Goal: Information Seeking & Learning: Learn about a topic

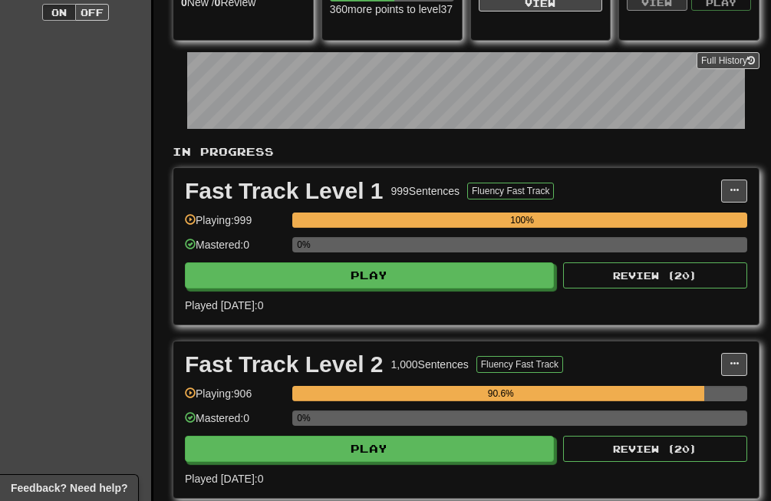
scroll to position [251, 0]
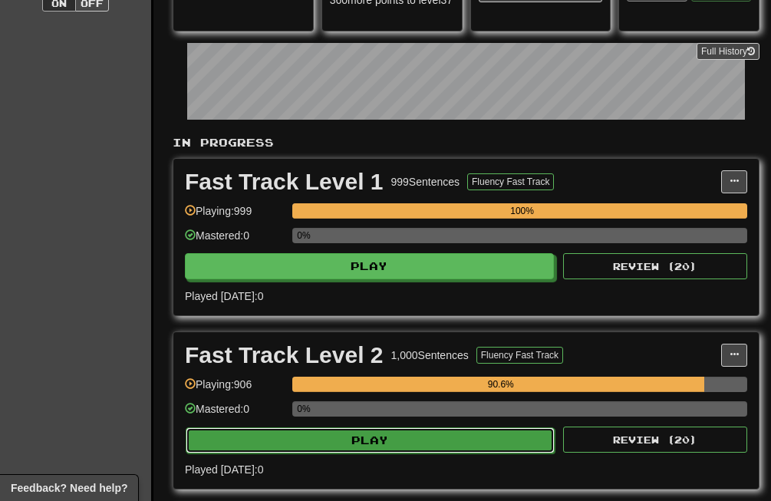
click at [407, 429] on button "Play" at bounding box center [370, 440] width 369 height 26
select select "**"
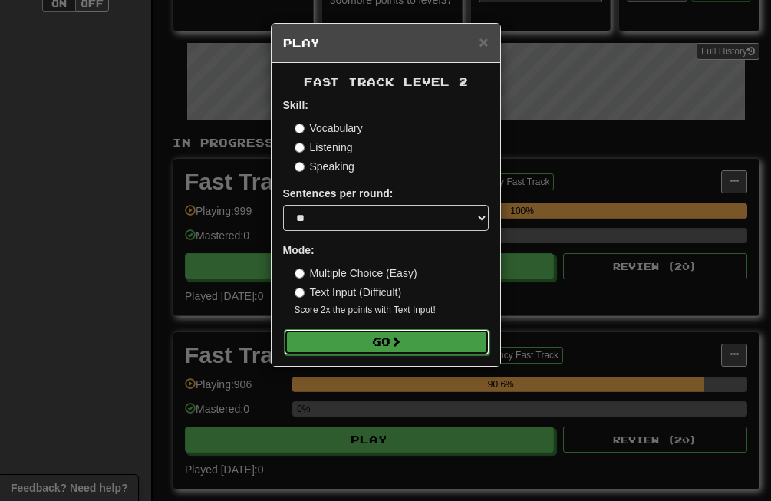
click at [422, 346] on button "Go" at bounding box center [387, 342] width 206 height 26
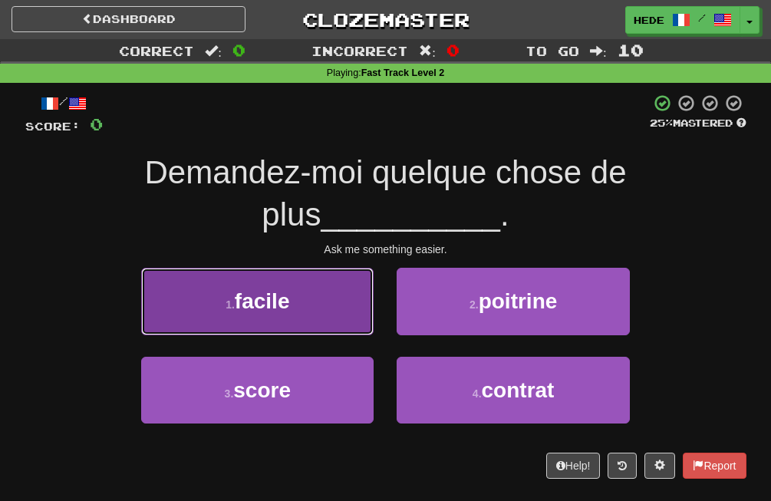
click at [318, 326] on button "1 . facile" at bounding box center [257, 301] width 232 height 67
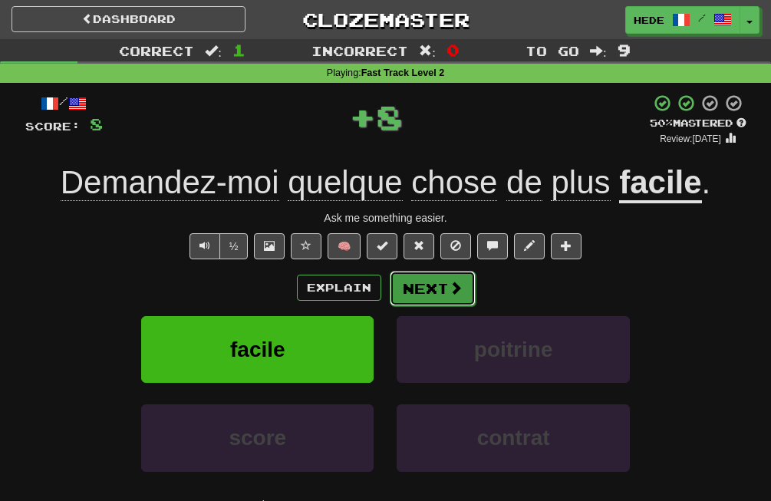
click at [428, 284] on button "Next" at bounding box center [433, 288] width 86 height 35
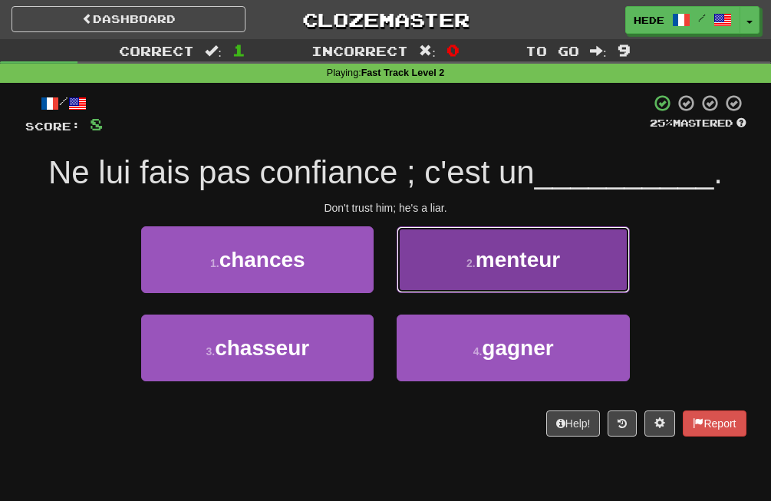
click at [413, 278] on button "2 . menteur" at bounding box center [512, 259] width 232 height 67
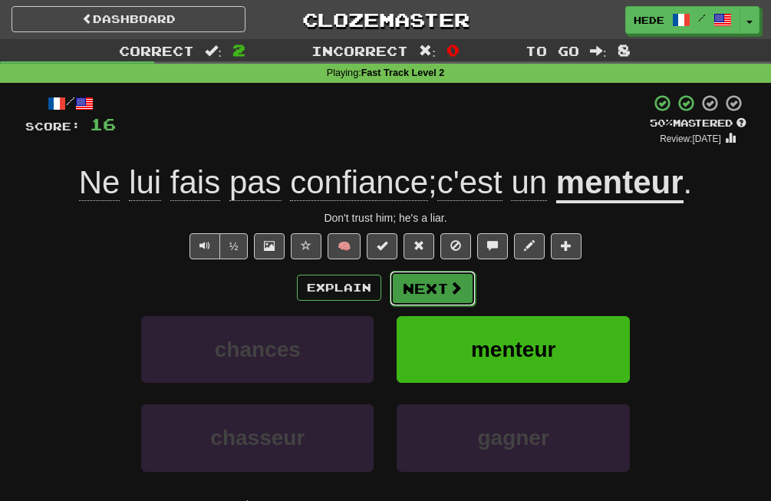
click at [420, 281] on button "Next" at bounding box center [433, 288] width 86 height 35
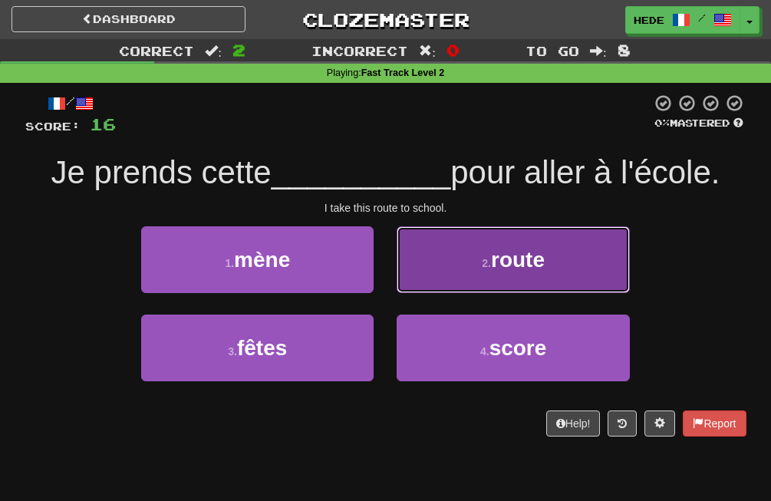
click at [429, 232] on button "2 . route" at bounding box center [512, 259] width 232 height 67
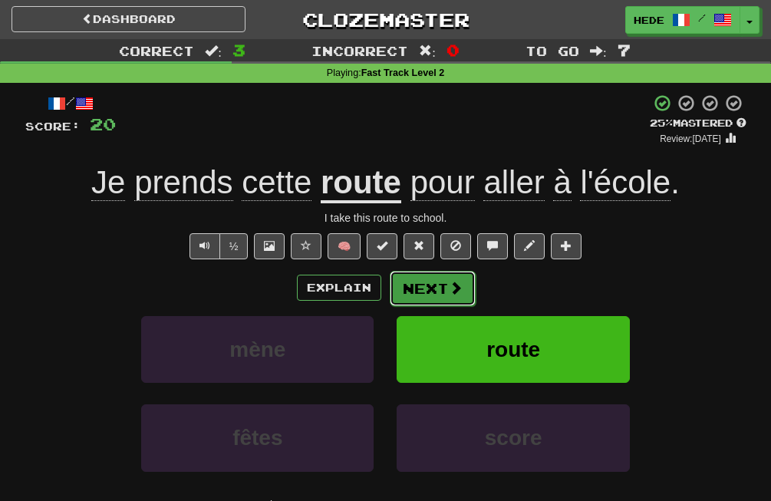
click at [423, 297] on button "Next" at bounding box center [433, 288] width 86 height 35
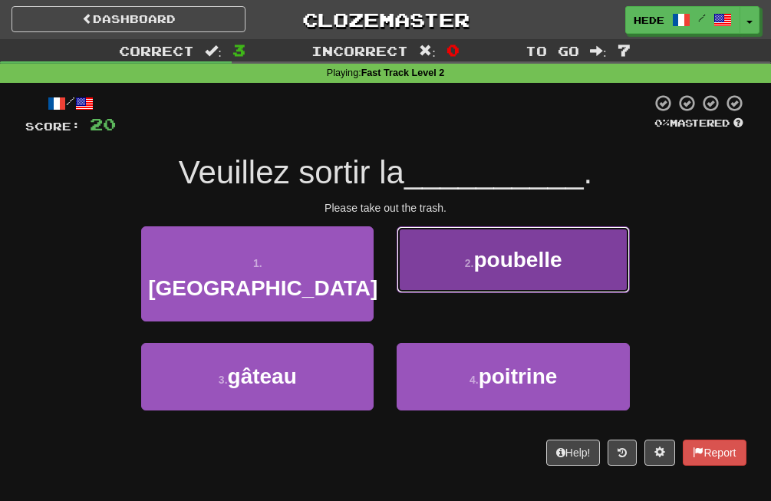
click at [403, 275] on button "2 . poubelle" at bounding box center [512, 259] width 232 height 67
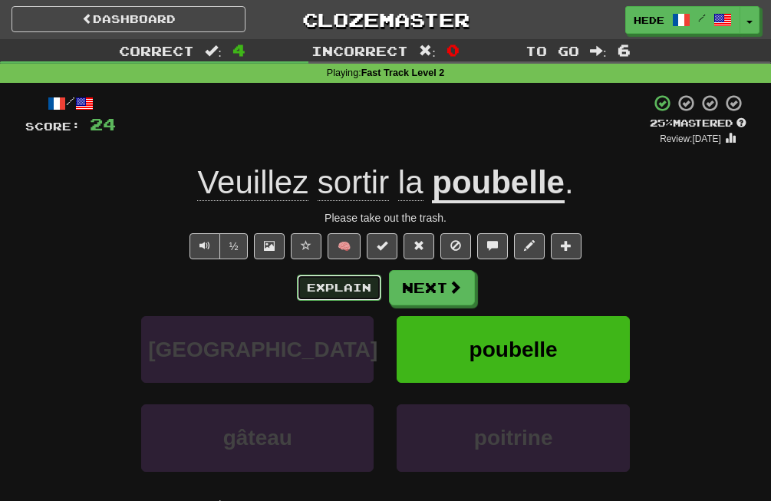
click at [340, 283] on button "Explain" at bounding box center [339, 288] width 84 height 26
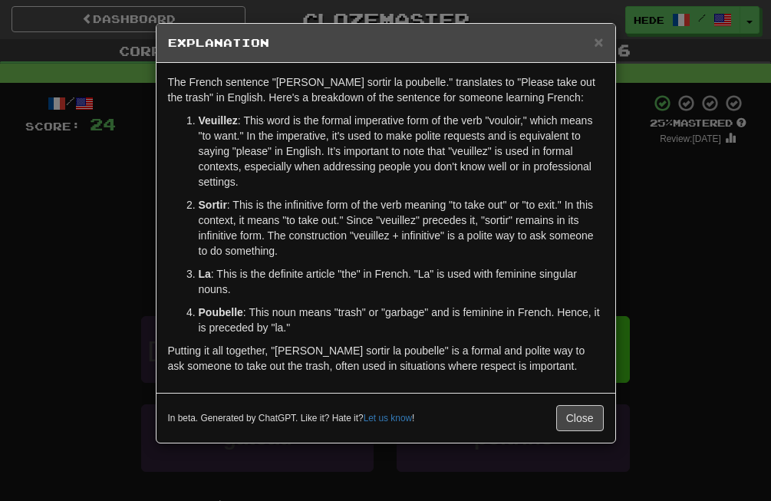
click at [585, 38] on h5 "Explanation" at bounding box center [386, 42] width 436 height 15
click at [592, 41] on h5 "Explanation" at bounding box center [386, 42] width 436 height 15
click at [598, 42] on span "×" at bounding box center [598, 42] width 9 height 18
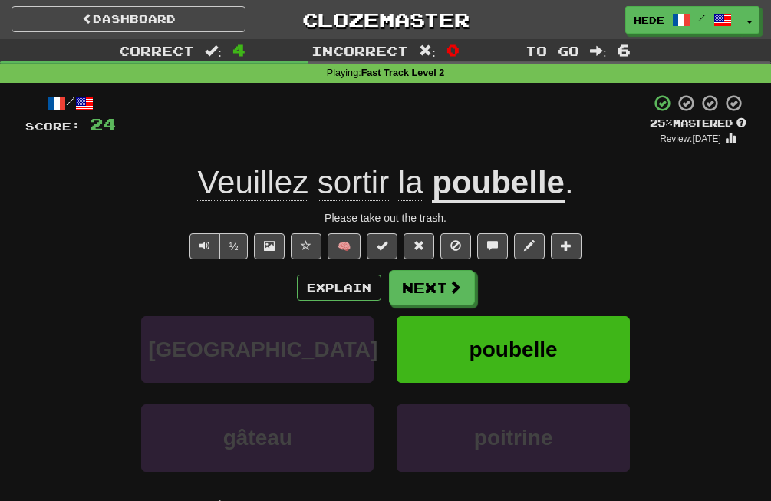
click at [427, 269] on div "/ Score: 24 + 4 25 % Mastered Review: 2025-09-19 Veuillez sortir la poubelle . …" at bounding box center [385, 321] width 721 height 455
click at [427, 275] on button "Next" at bounding box center [433, 288] width 86 height 35
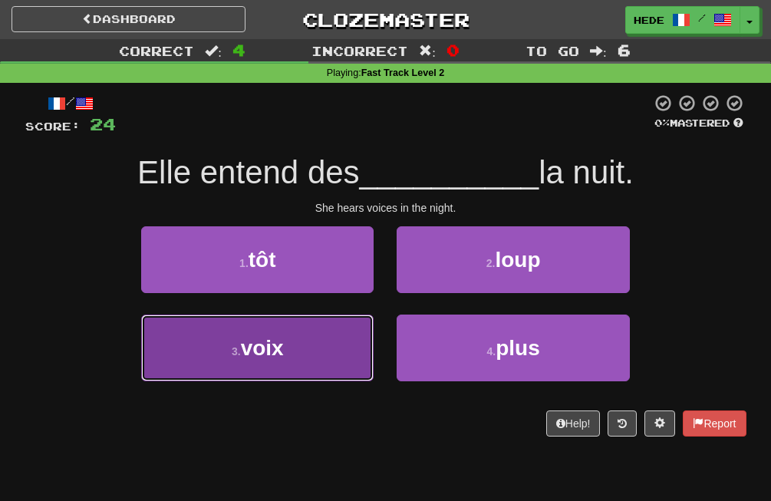
click at [318, 338] on button "3 . voix" at bounding box center [257, 347] width 232 height 67
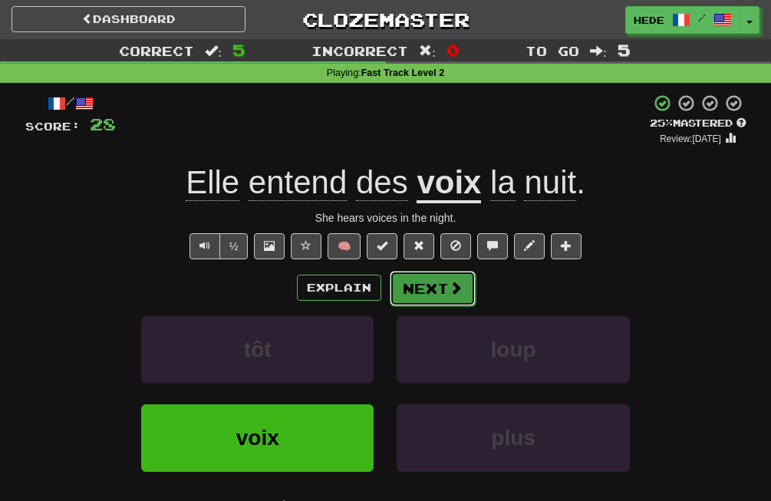
click at [420, 284] on button "Next" at bounding box center [433, 288] width 86 height 35
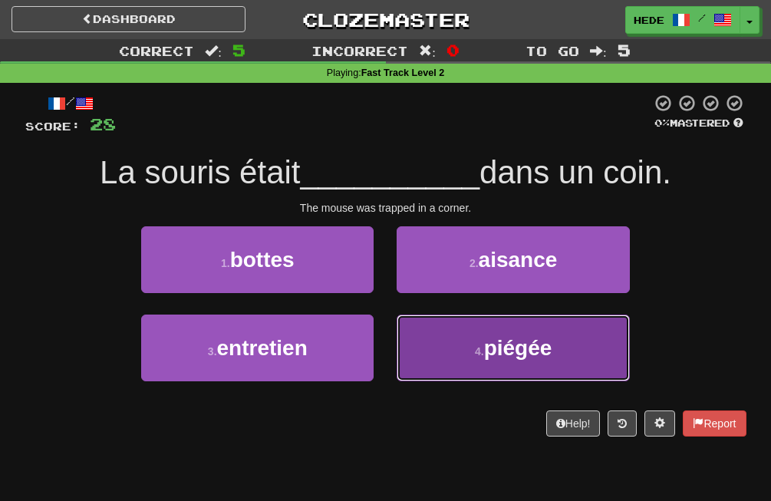
click at [559, 340] on button "4 . piégée" at bounding box center [512, 347] width 232 height 67
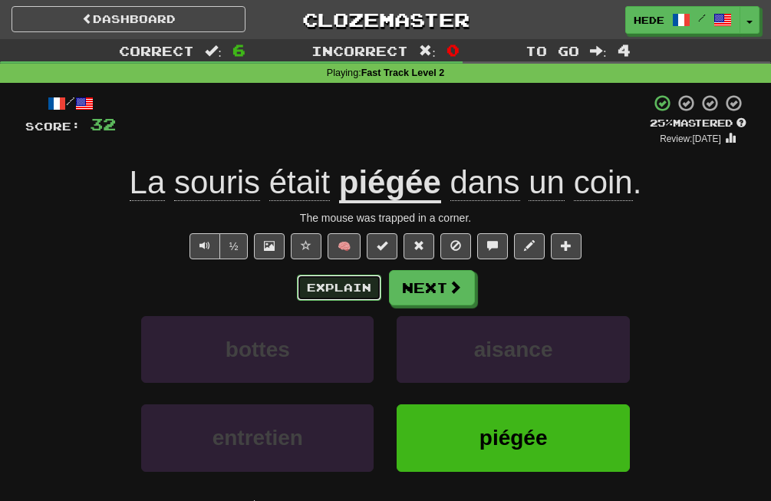
click at [327, 297] on button "Explain" at bounding box center [339, 288] width 84 height 26
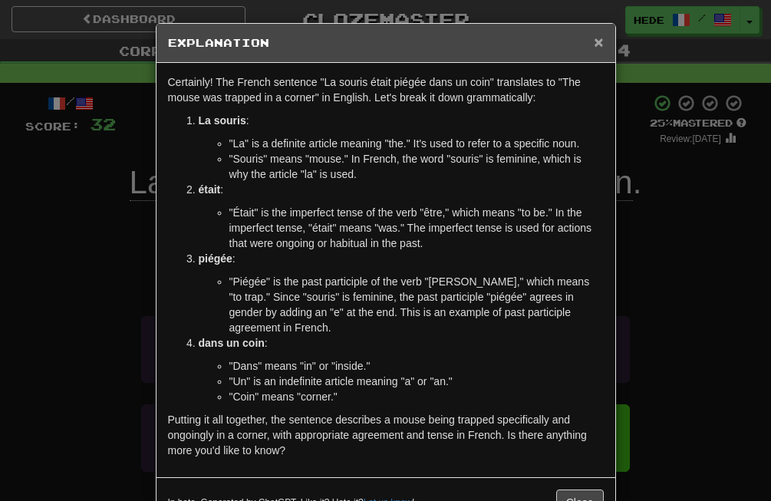
click at [594, 36] on span "×" at bounding box center [598, 42] width 9 height 18
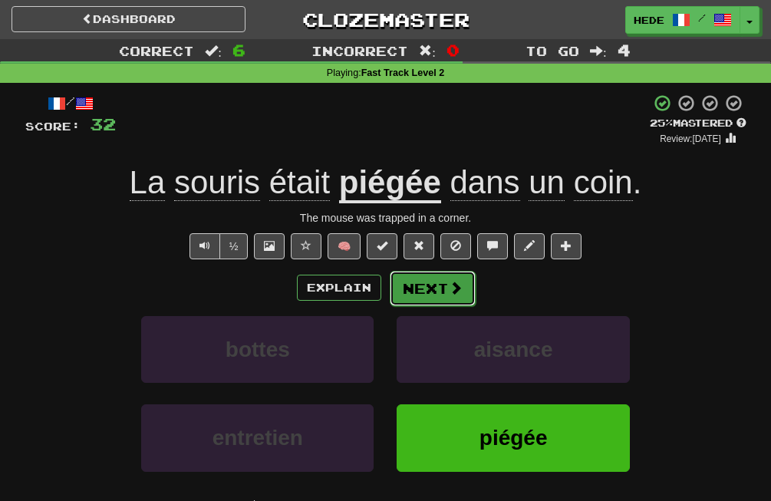
click at [429, 280] on button "Next" at bounding box center [433, 288] width 86 height 35
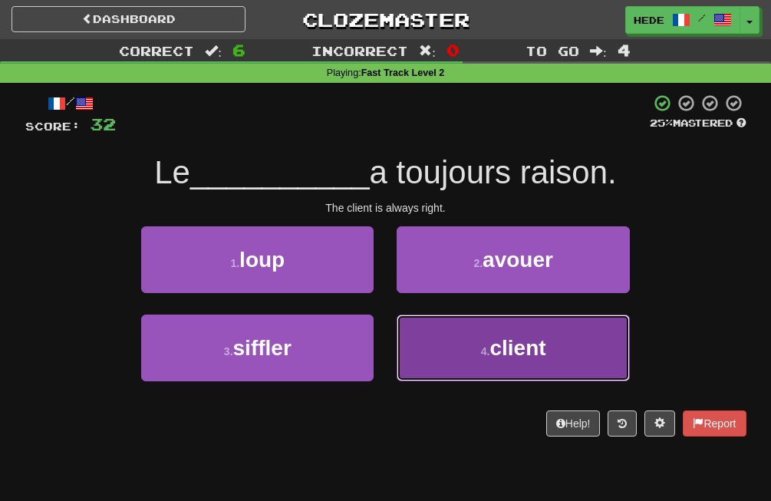
click at [447, 327] on button "4 . client" at bounding box center [512, 347] width 232 height 67
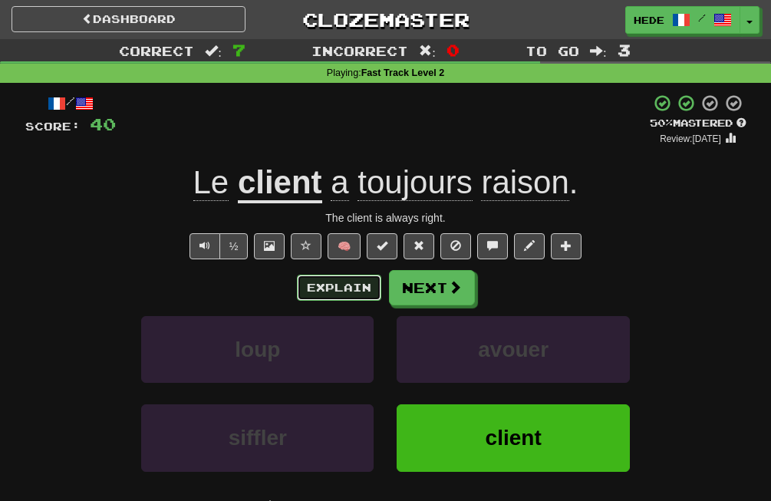
click at [315, 281] on button "Explain" at bounding box center [339, 288] width 84 height 26
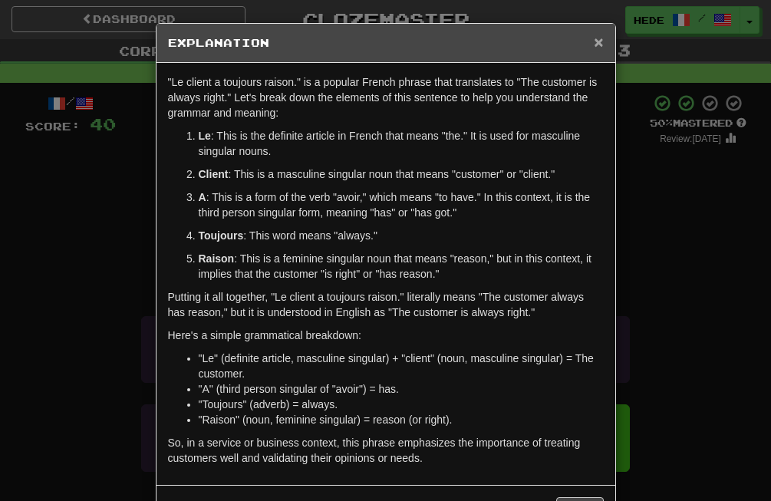
click at [599, 47] on span "×" at bounding box center [598, 42] width 9 height 18
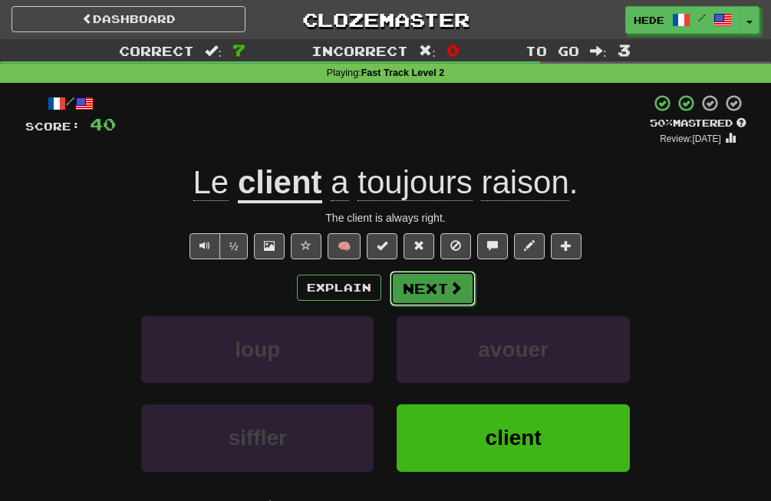
click at [442, 278] on button "Next" at bounding box center [433, 288] width 86 height 35
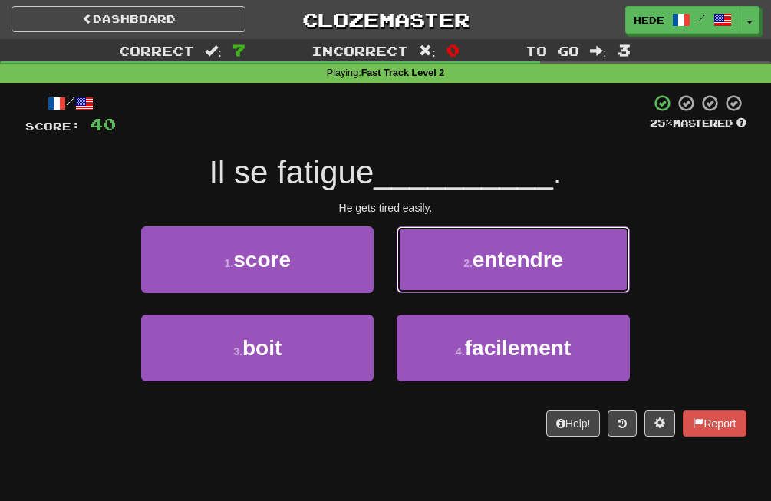
click at [442, 278] on button "2 . entendre" at bounding box center [512, 259] width 232 height 67
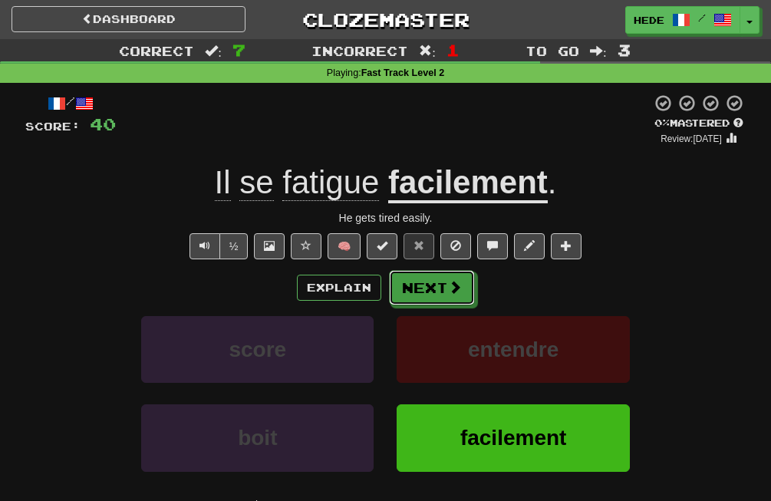
click at [442, 278] on button "Next" at bounding box center [432, 287] width 86 height 35
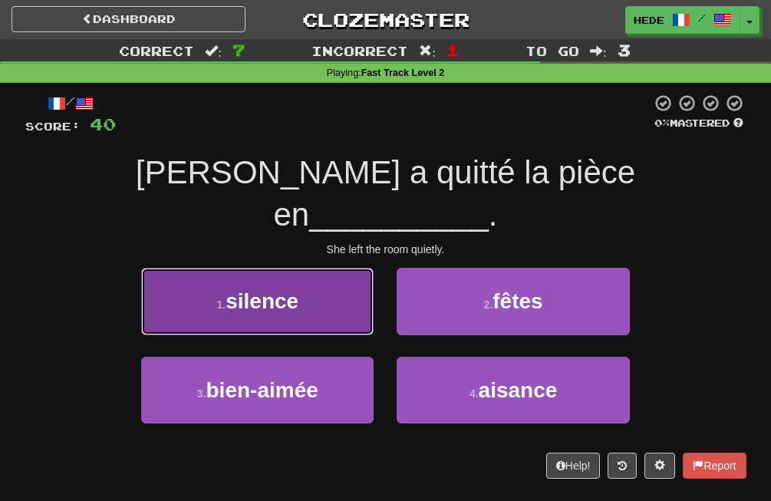
click at [344, 268] on button "1 . silence" at bounding box center [257, 301] width 232 height 67
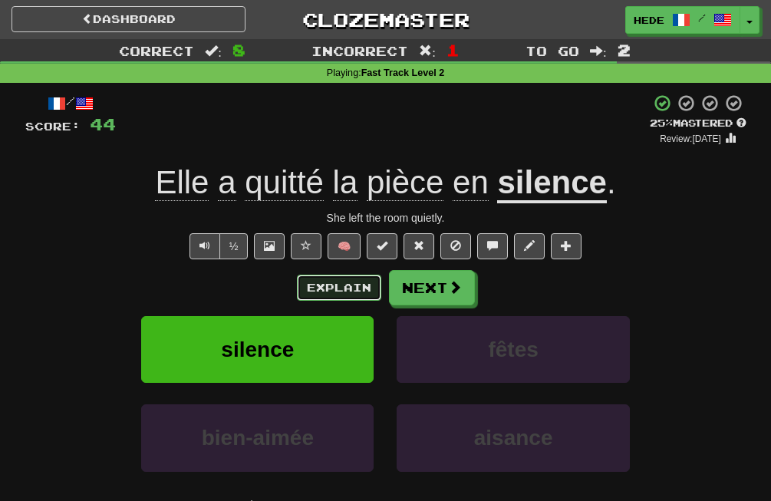
click at [340, 294] on button "Explain" at bounding box center [339, 288] width 84 height 26
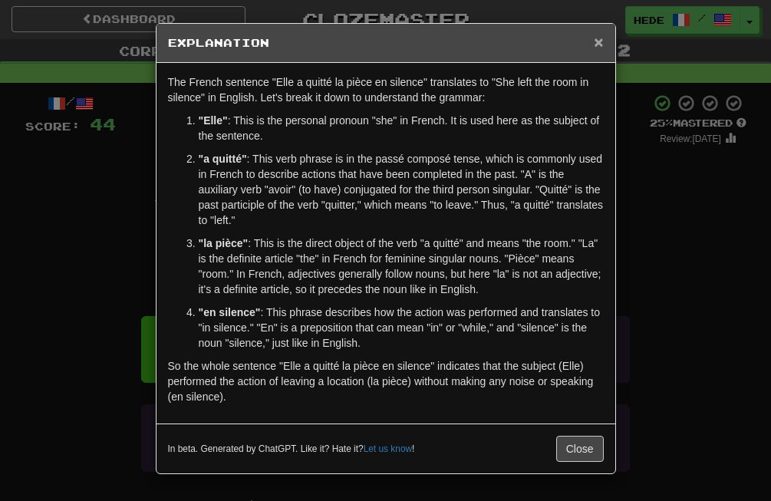
click at [603, 46] on span "×" at bounding box center [598, 42] width 9 height 18
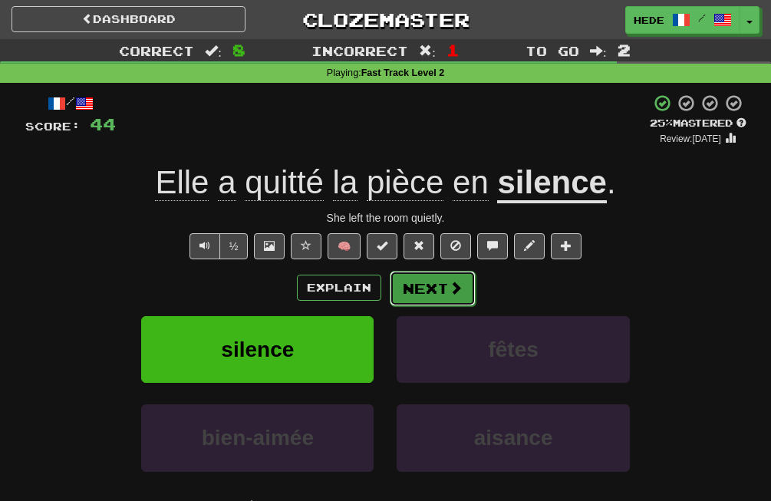
click at [432, 285] on button "Next" at bounding box center [433, 288] width 86 height 35
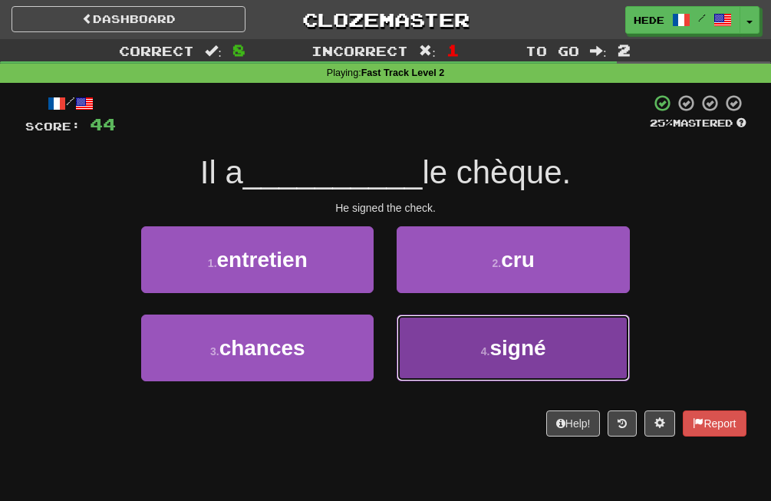
click at [504, 355] on span "signé" at bounding box center [517, 348] width 56 height 24
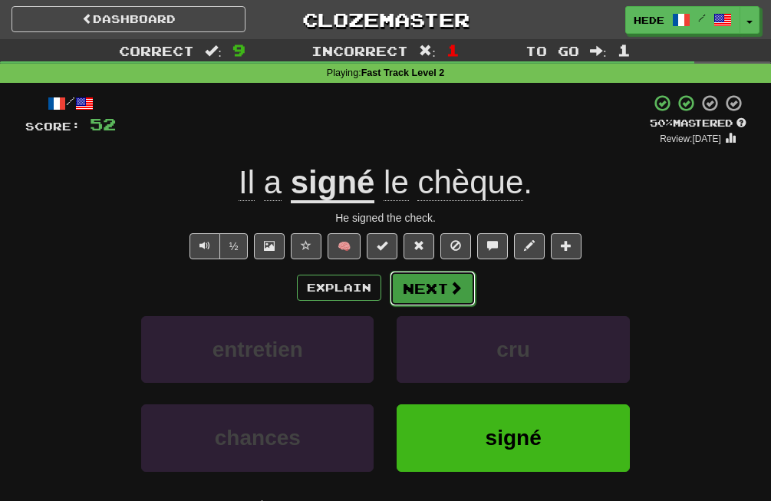
click at [460, 294] on span at bounding box center [456, 288] width 14 height 14
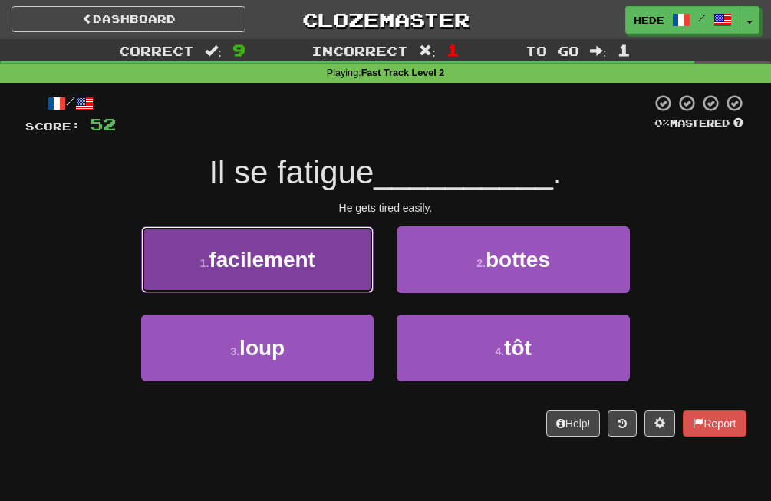
click at [309, 288] on button "1 . facilement" at bounding box center [257, 259] width 232 height 67
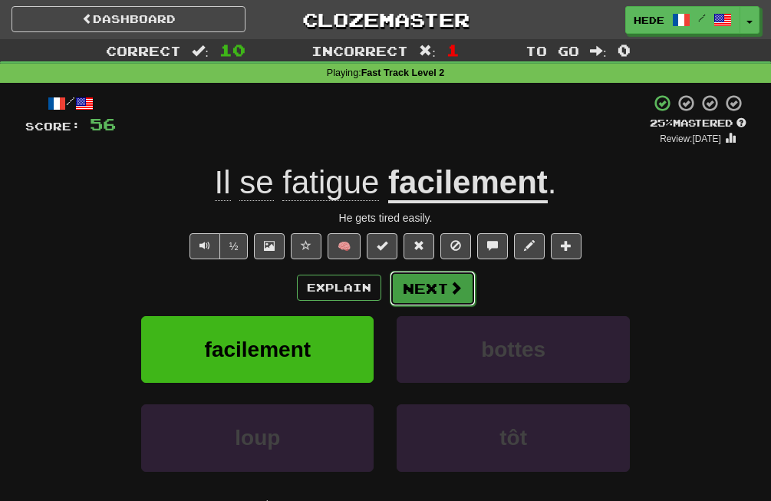
click at [445, 294] on button "Next" at bounding box center [433, 288] width 86 height 35
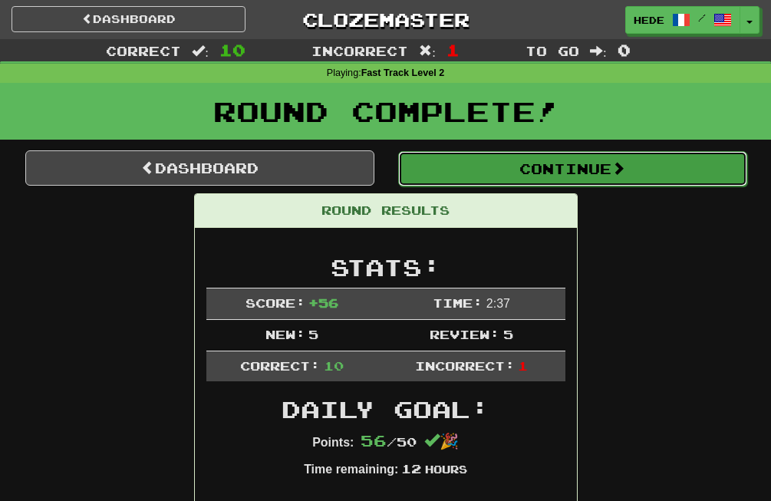
click at [512, 166] on button "Continue" at bounding box center [572, 168] width 349 height 35
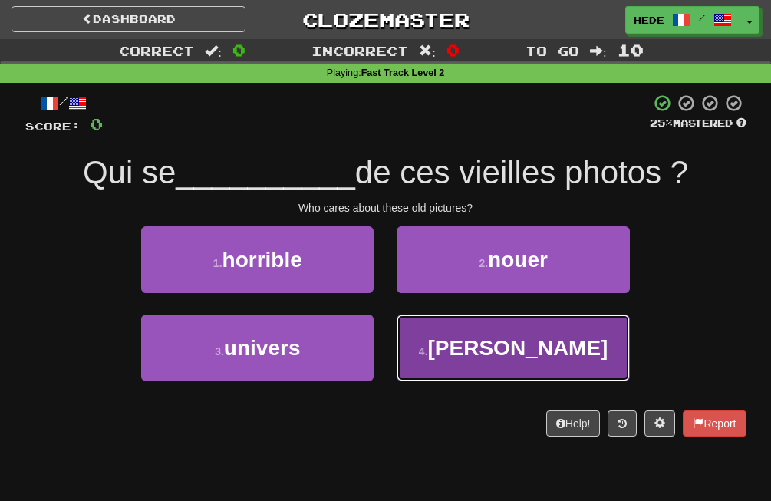
click at [464, 363] on button "4 . soucie" at bounding box center [512, 347] width 232 height 67
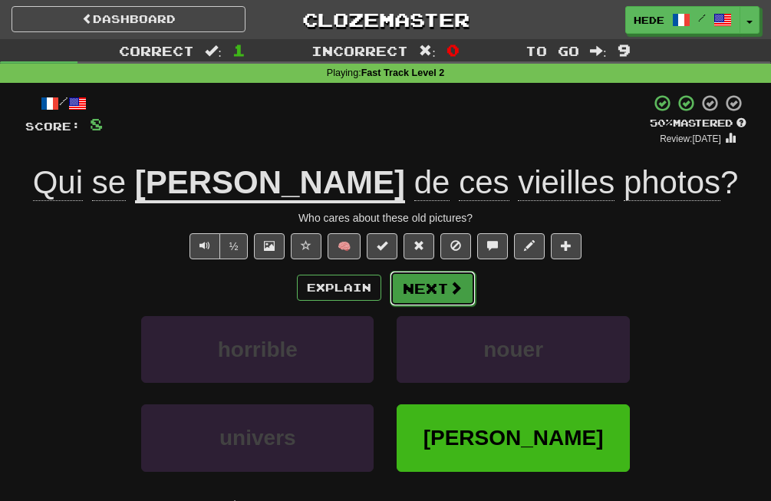
click at [464, 278] on button "Next" at bounding box center [433, 288] width 86 height 35
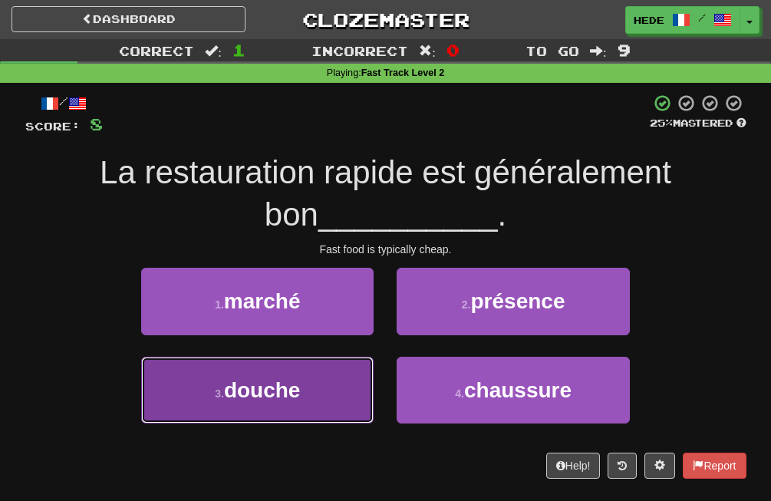
click at [347, 376] on button "3 . douche" at bounding box center [257, 390] width 232 height 67
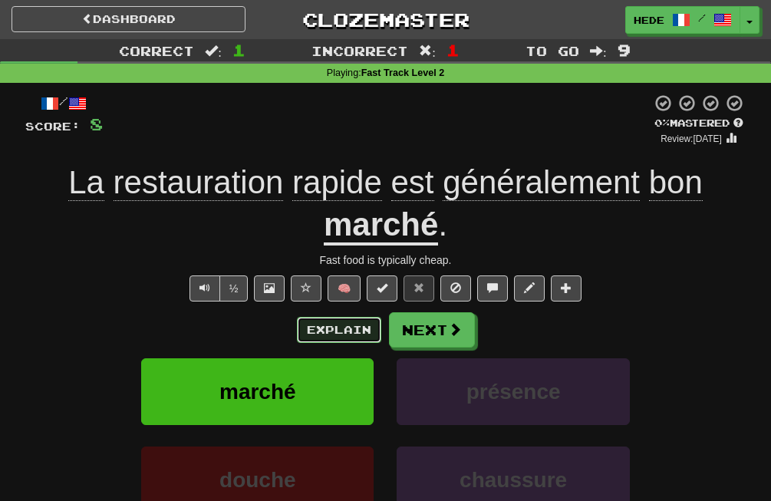
click at [350, 319] on button "Explain" at bounding box center [339, 330] width 84 height 26
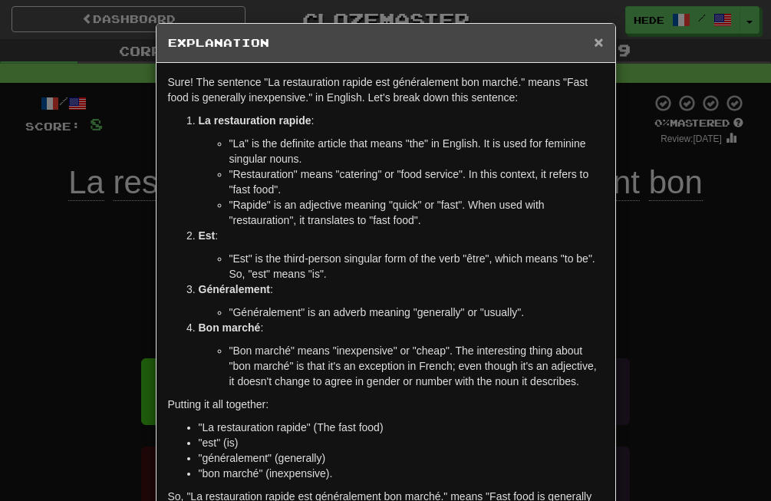
click at [594, 41] on span "×" at bounding box center [598, 42] width 9 height 18
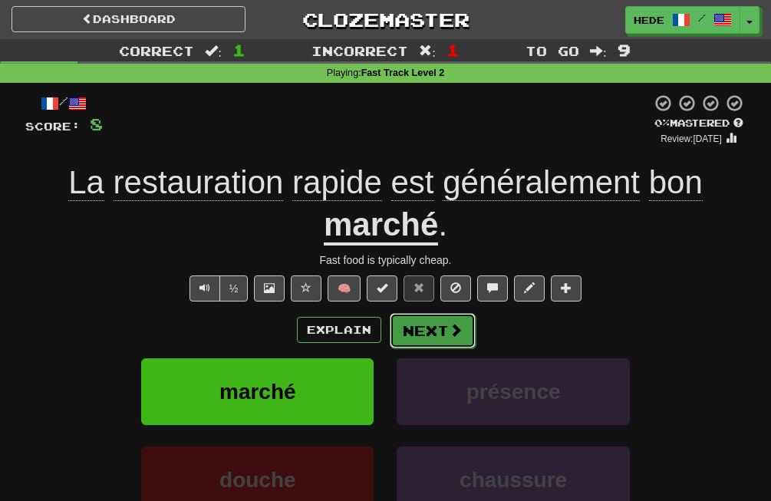
click at [436, 338] on button "Next" at bounding box center [433, 330] width 86 height 35
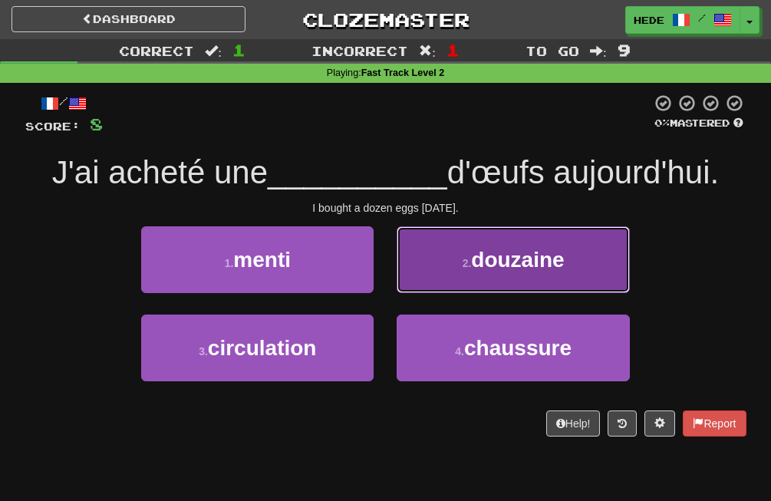
click at [438, 276] on button "2 . douzaine" at bounding box center [512, 259] width 232 height 67
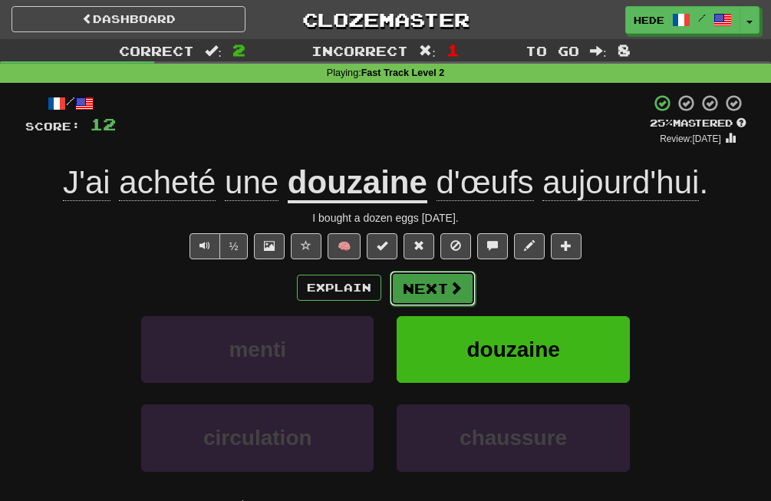
click at [438, 276] on button "Next" at bounding box center [433, 288] width 86 height 35
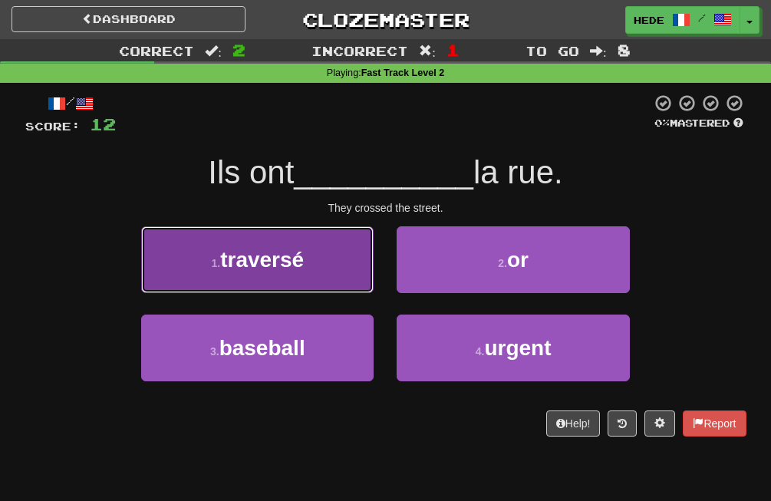
click at [346, 261] on button "1 . traversé" at bounding box center [257, 259] width 232 height 67
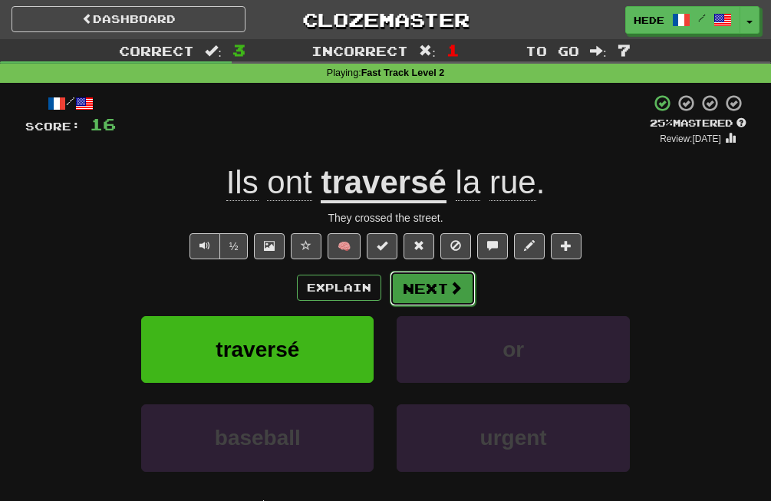
click at [443, 288] on button "Next" at bounding box center [433, 288] width 86 height 35
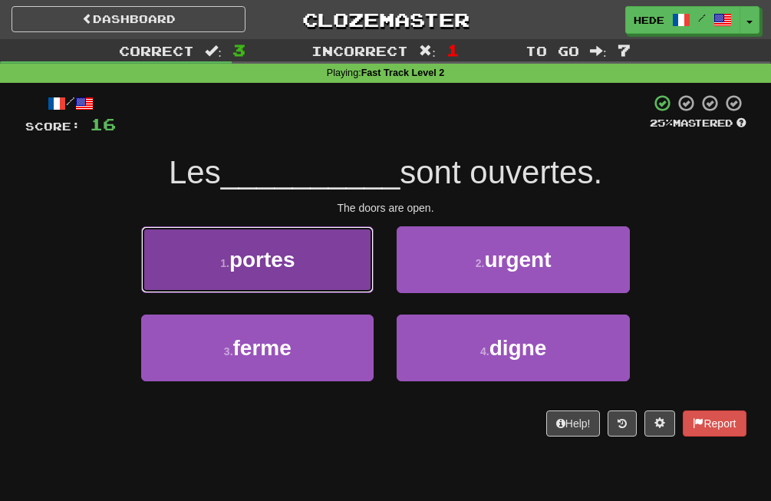
click at [310, 278] on button "1 . portes" at bounding box center [257, 259] width 232 height 67
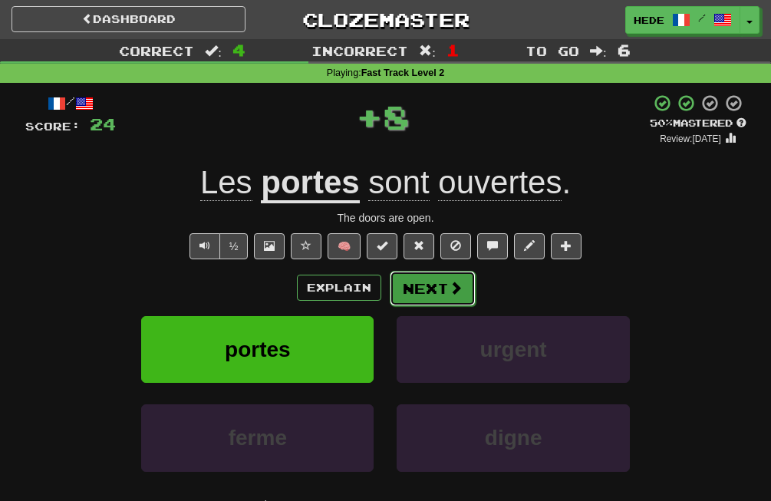
click at [446, 277] on button "Next" at bounding box center [433, 288] width 86 height 35
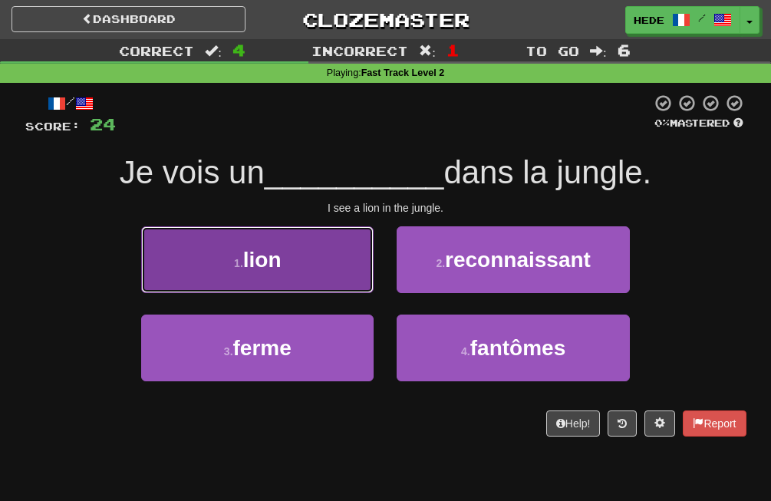
click at [359, 277] on button "1 . lion" at bounding box center [257, 259] width 232 height 67
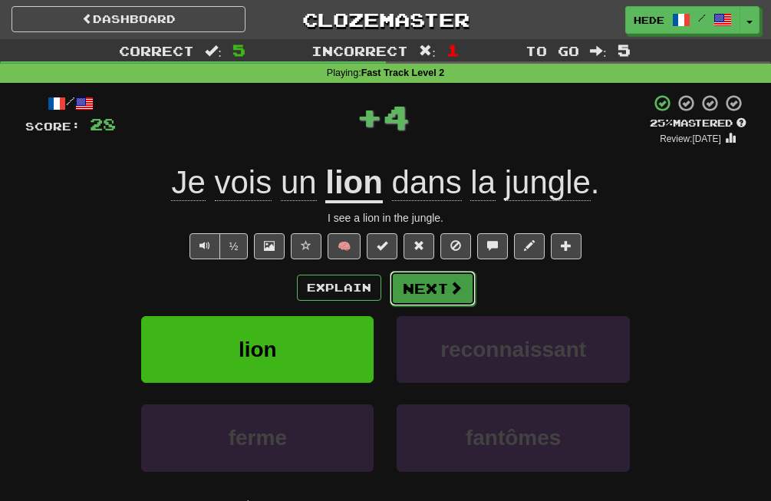
click at [432, 278] on button "Next" at bounding box center [433, 288] width 86 height 35
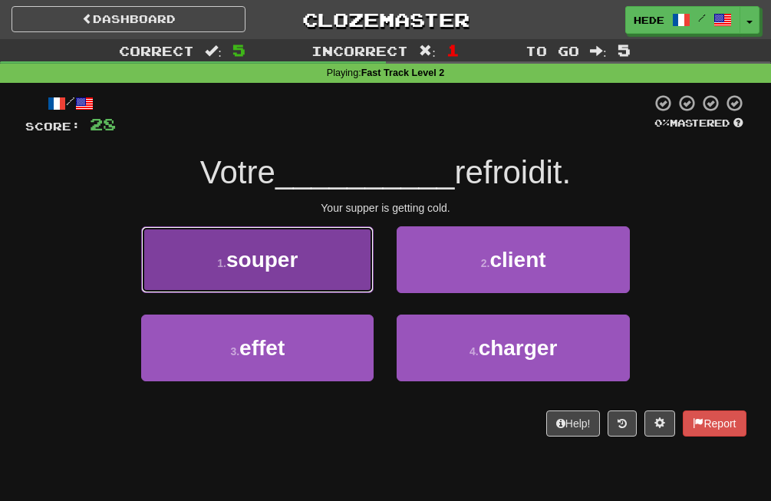
click at [296, 248] on span "souper" at bounding box center [261, 260] width 71 height 24
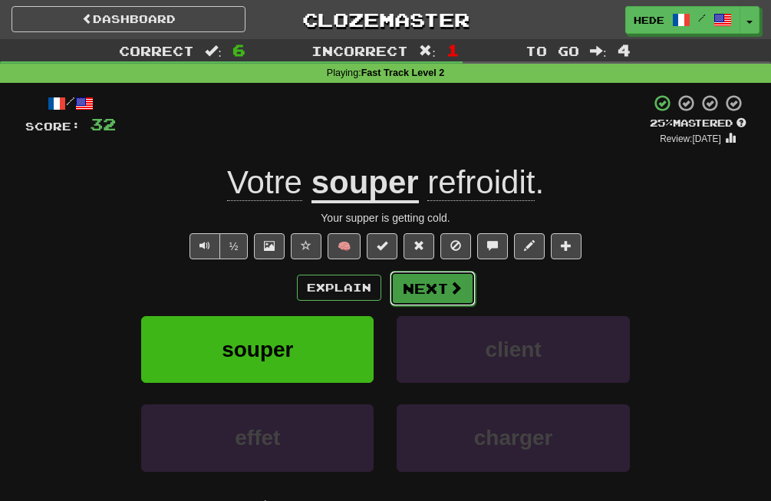
click at [402, 275] on button "Next" at bounding box center [433, 288] width 86 height 35
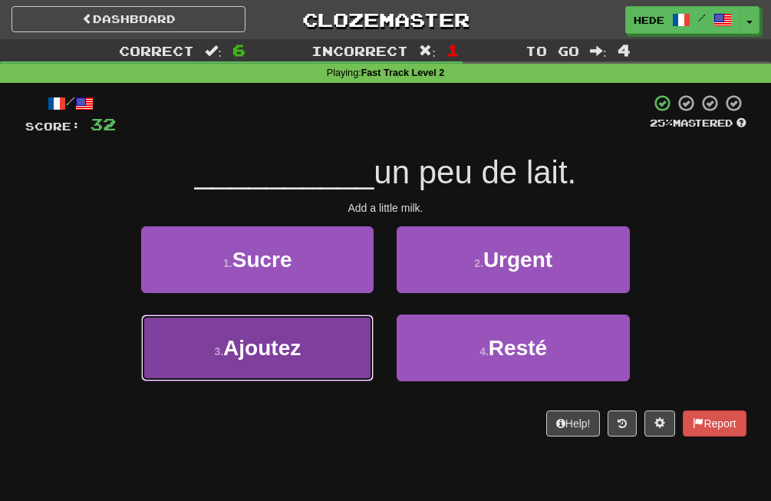
click at [330, 330] on button "3 . Ajoutez" at bounding box center [257, 347] width 232 height 67
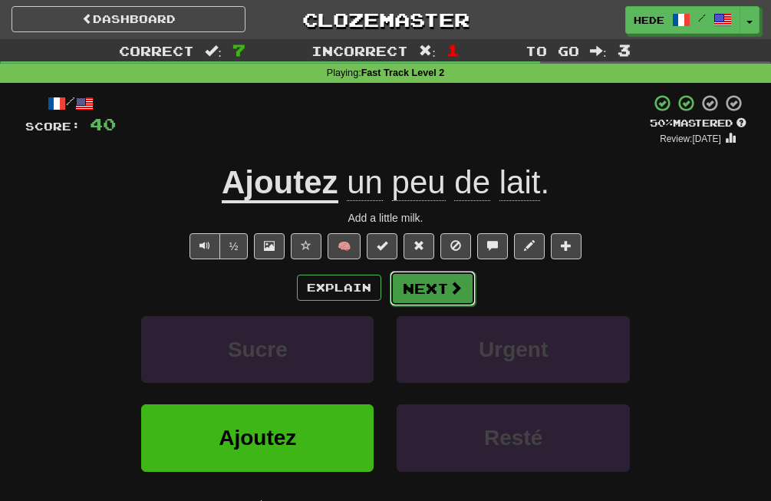
click at [395, 288] on button "Next" at bounding box center [433, 288] width 86 height 35
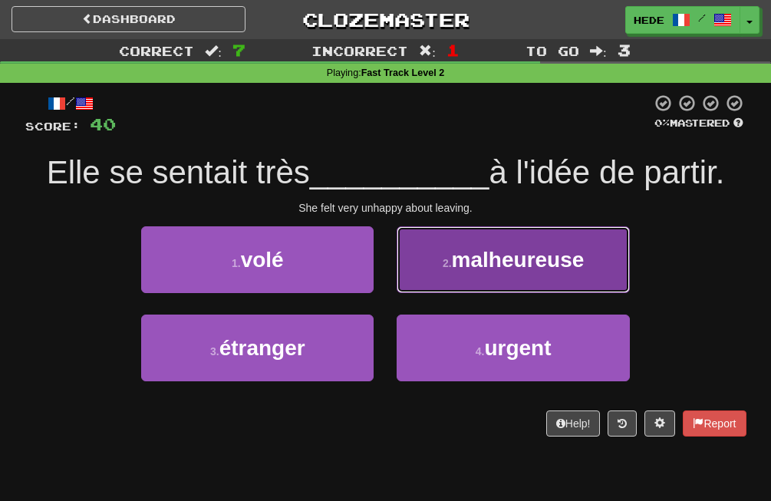
click at [496, 243] on button "2 . malheureuse" at bounding box center [512, 259] width 232 height 67
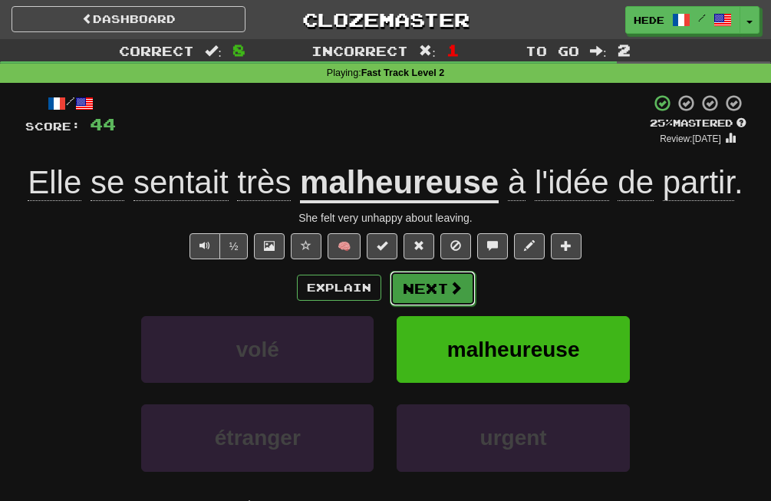
click at [414, 282] on button "Next" at bounding box center [433, 288] width 86 height 35
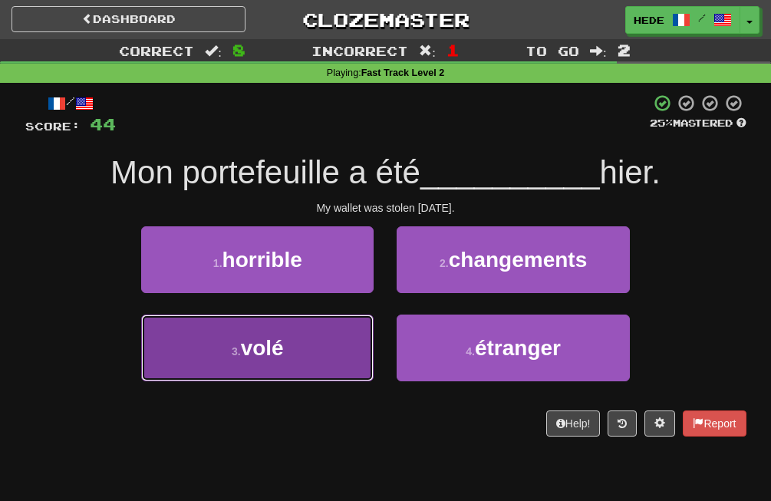
click at [323, 365] on button "3 . volé" at bounding box center [257, 347] width 232 height 67
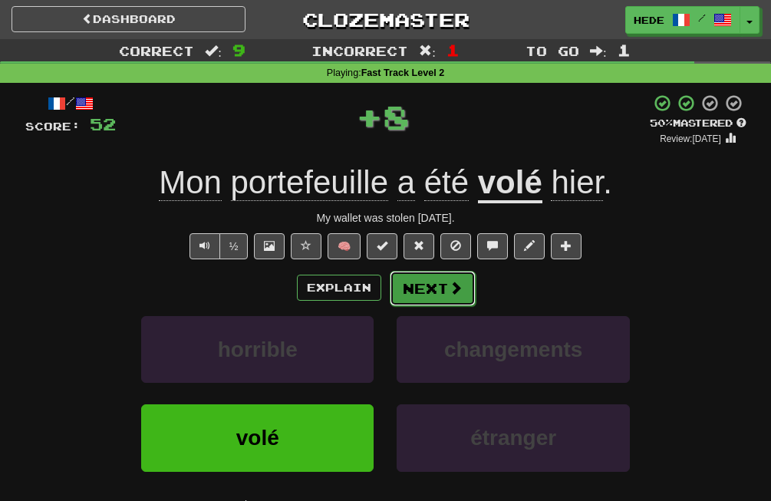
click at [419, 298] on button "Next" at bounding box center [433, 288] width 86 height 35
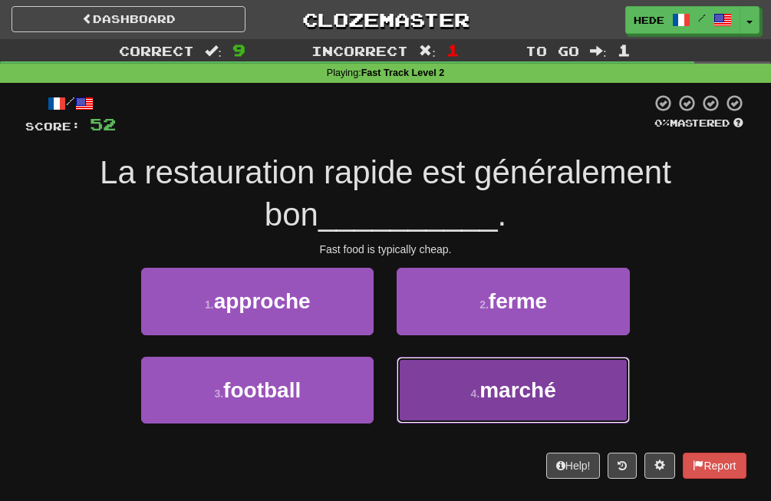
click at [436, 400] on button "4 . marché" at bounding box center [512, 390] width 232 height 67
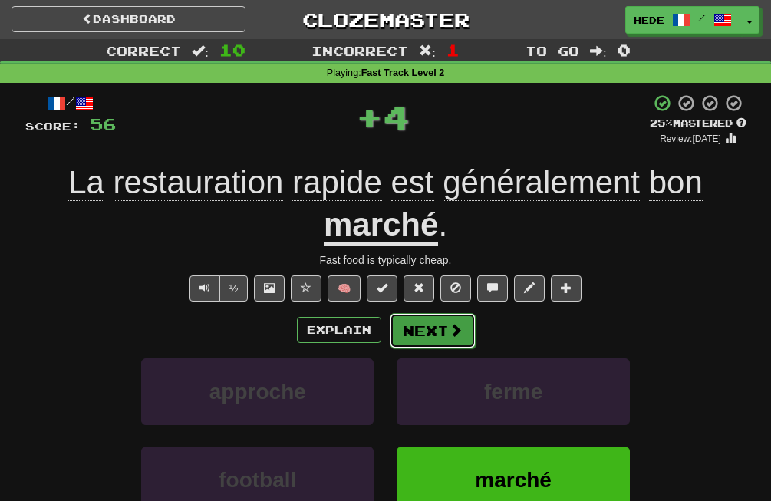
click at [429, 324] on button "Next" at bounding box center [433, 330] width 86 height 35
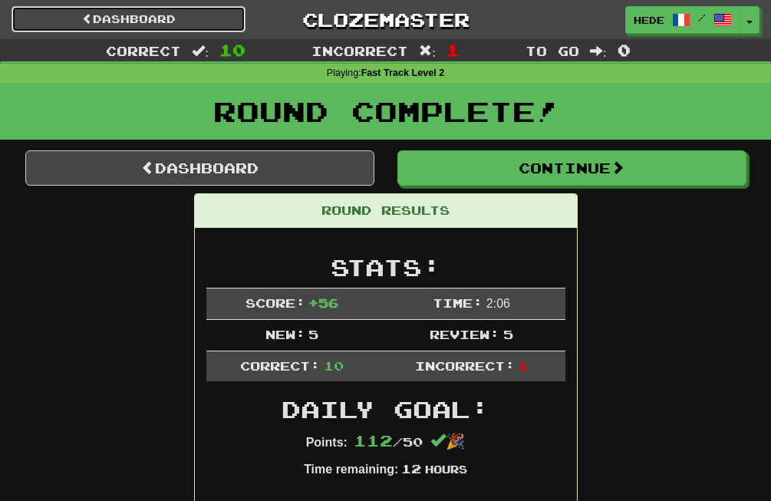
click at [181, 15] on link "Dashboard" at bounding box center [129, 19] width 234 height 26
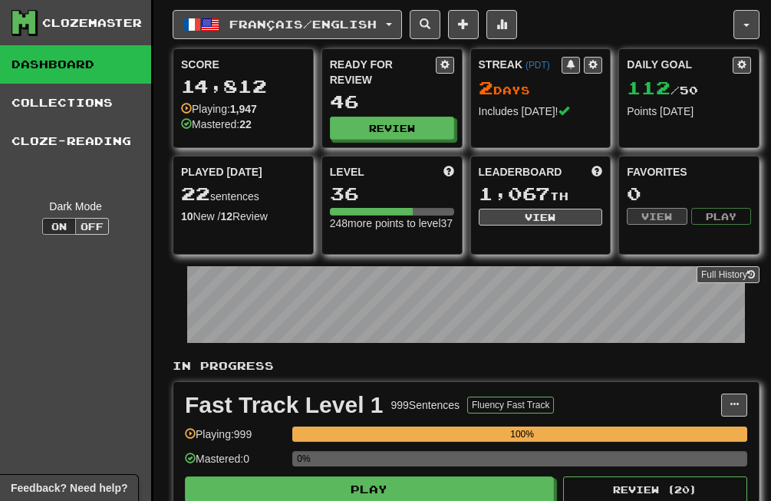
click at [556, 204] on div "Leaderboard 1,067 th View" at bounding box center [541, 194] width 140 height 77
click at [556, 221] on button "View" at bounding box center [540, 217] width 124 height 17
select select "**********"
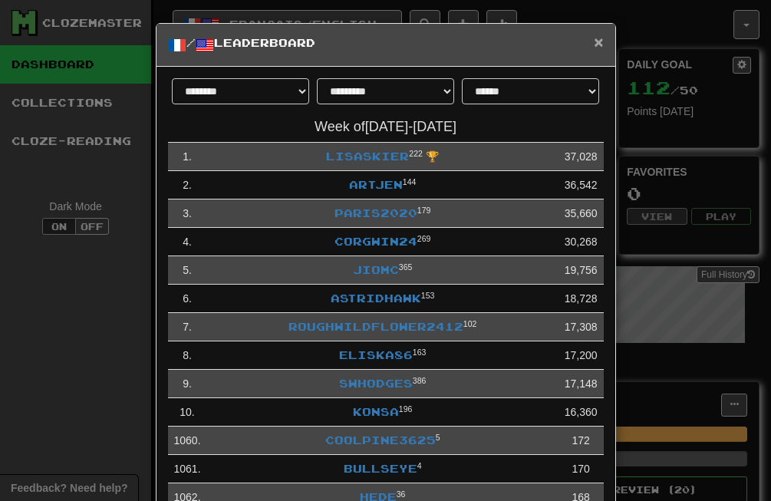
click at [594, 48] on span "×" at bounding box center [598, 42] width 9 height 18
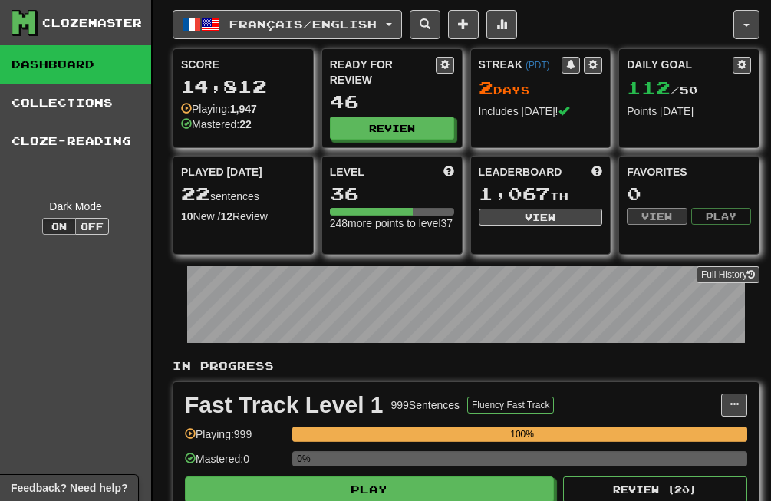
scroll to position [475, 0]
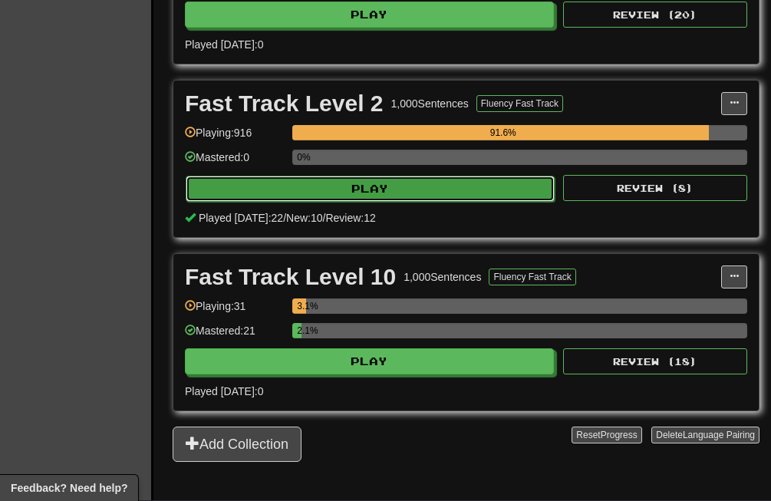
click at [355, 198] on button "Play" at bounding box center [370, 189] width 369 height 26
select select "**"
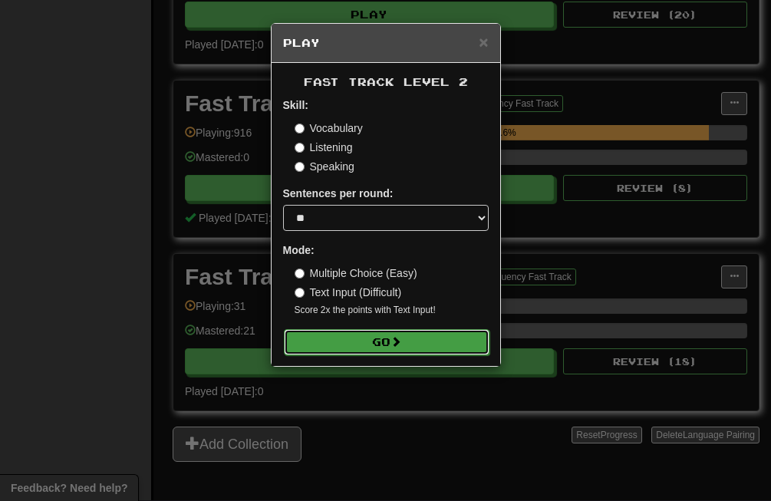
click at [343, 335] on button "Go" at bounding box center [387, 342] width 206 height 26
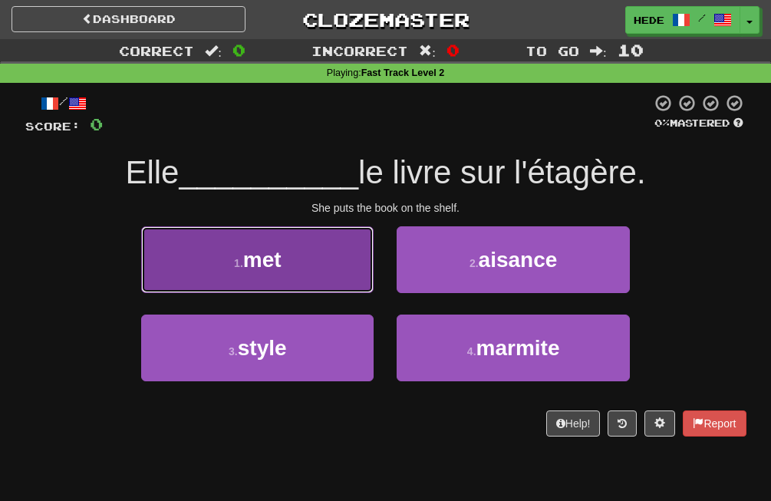
click at [342, 238] on button "1 . met" at bounding box center [257, 259] width 232 height 67
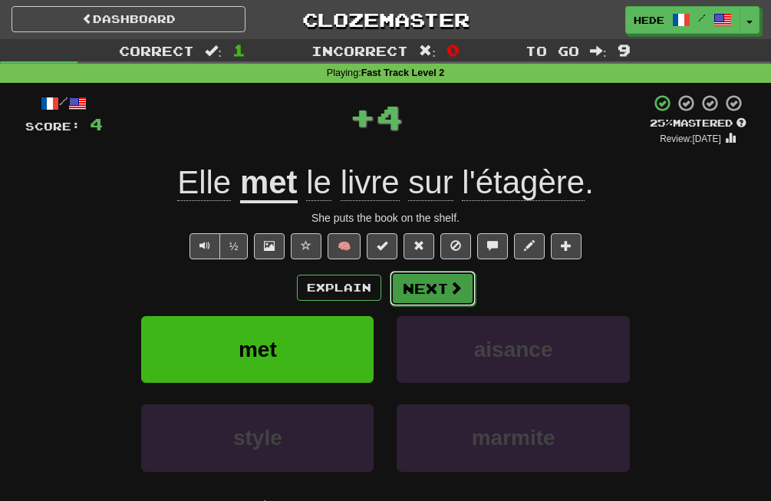
click at [400, 284] on button "Next" at bounding box center [433, 288] width 86 height 35
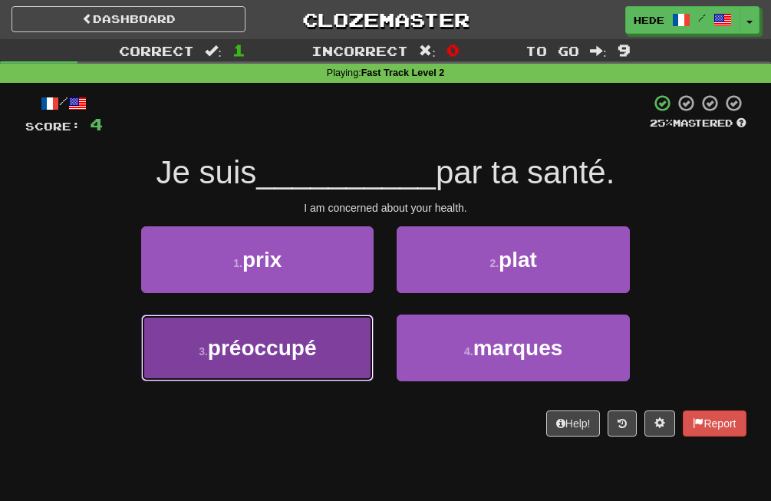
click at [312, 323] on button "3 . préoccupé" at bounding box center [257, 347] width 232 height 67
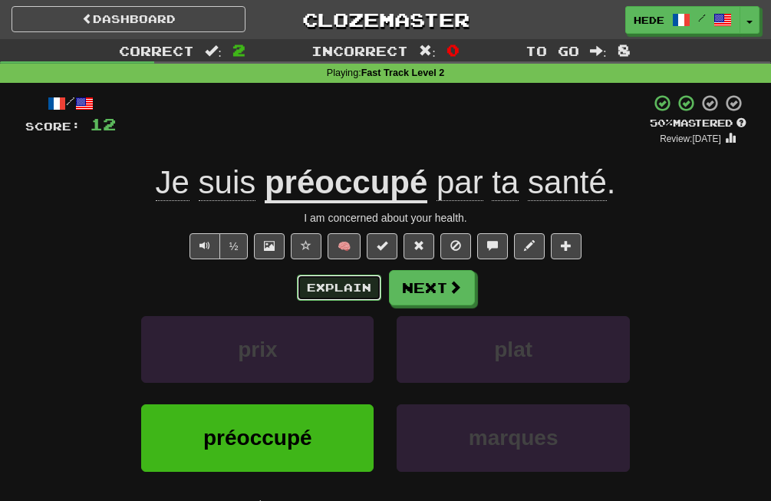
click at [314, 281] on button "Explain" at bounding box center [339, 288] width 84 height 26
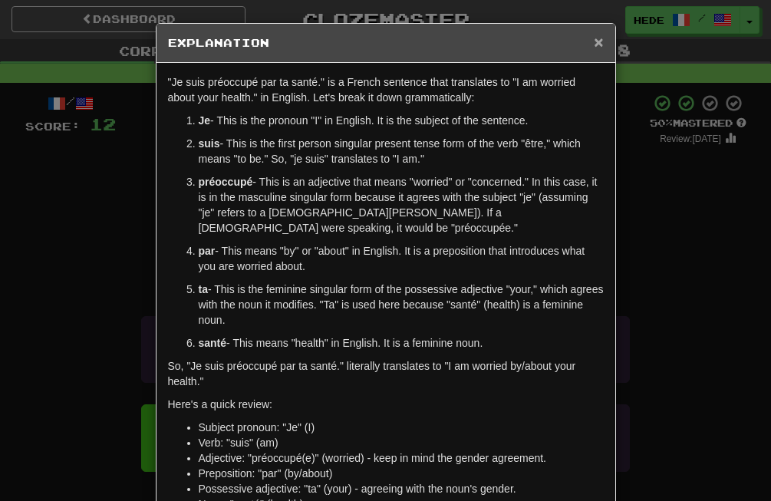
click at [594, 41] on span "×" at bounding box center [598, 42] width 9 height 18
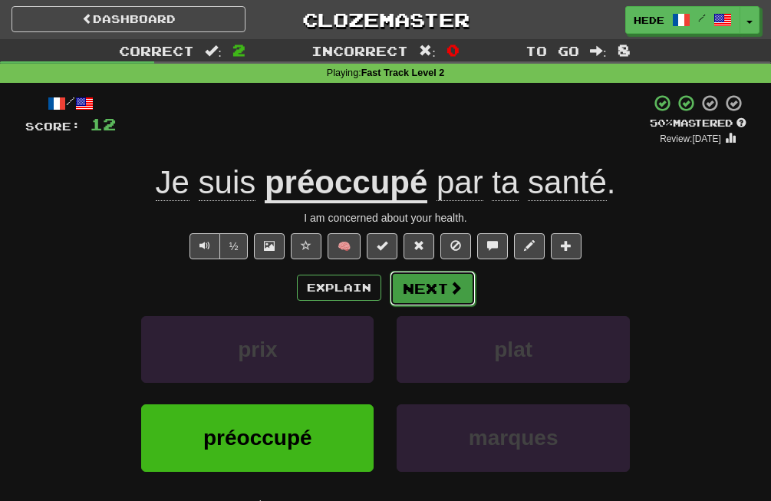
click at [449, 291] on span at bounding box center [456, 288] width 14 height 14
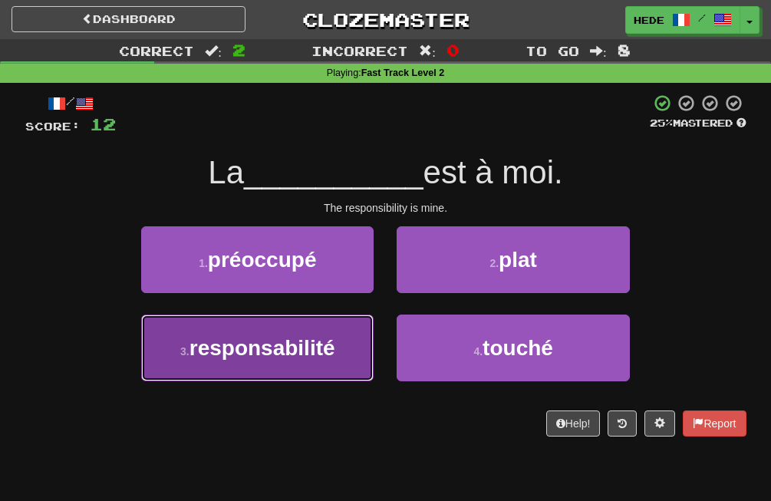
click at [290, 368] on button "3 . responsabilité" at bounding box center [257, 347] width 232 height 67
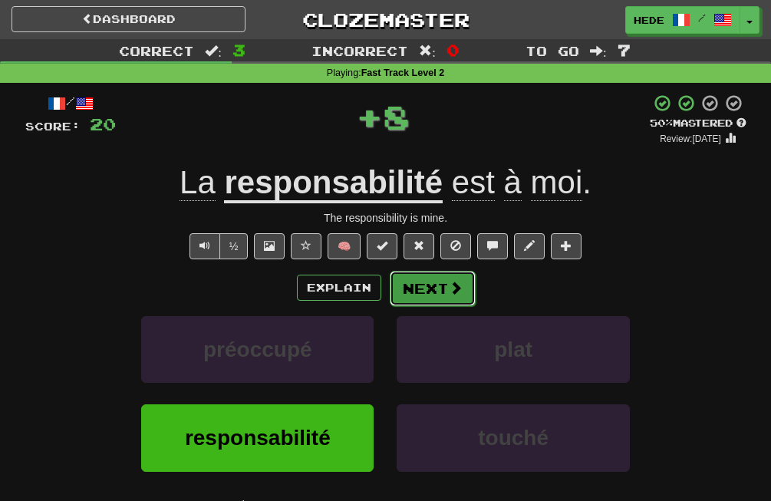
click at [417, 301] on button "Next" at bounding box center [433, 288] width 86 height 35
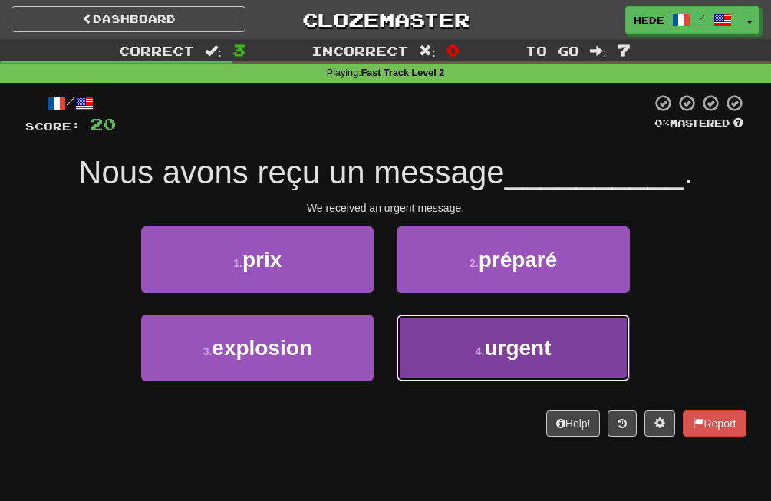
click at [511, 365] on button "4 . urgent" at bounding box center [512, 347] width 232 height 67
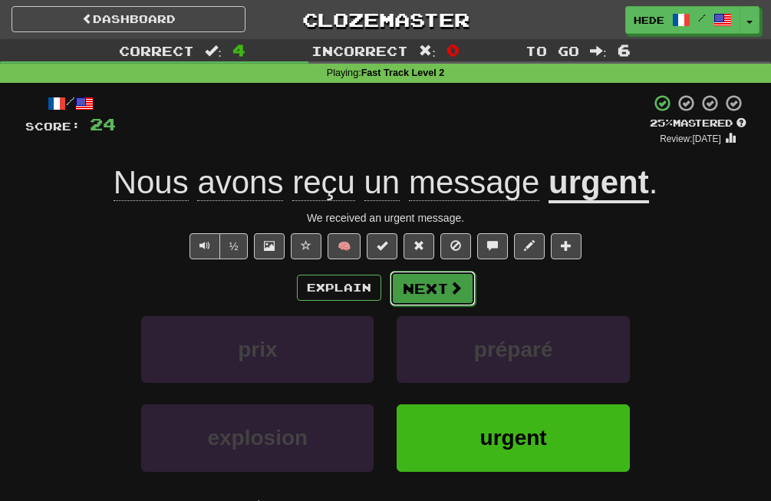
click at [433, 298] on button "Next" at bounding box center [433, 288] width 86 height 35
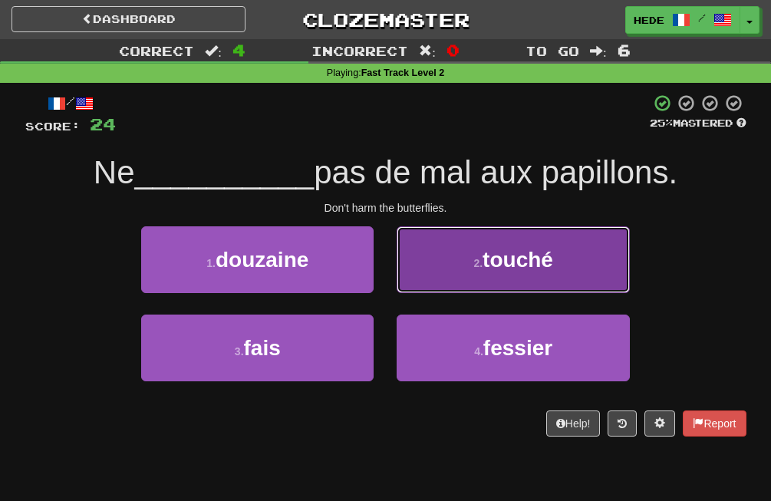
click at [449, 272] on button "2 . touché" at bounding box center [512, 259] width 232 height 67
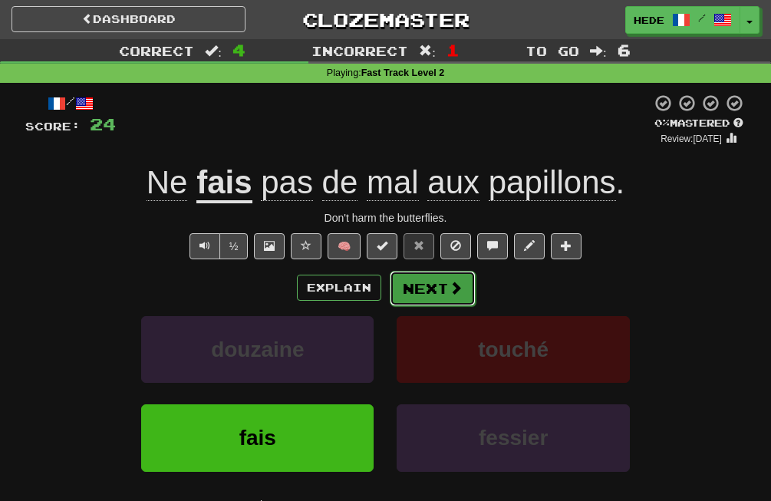
click at [403, 294] on button "Next" at bounding box center [433, 288] width 86 height 35
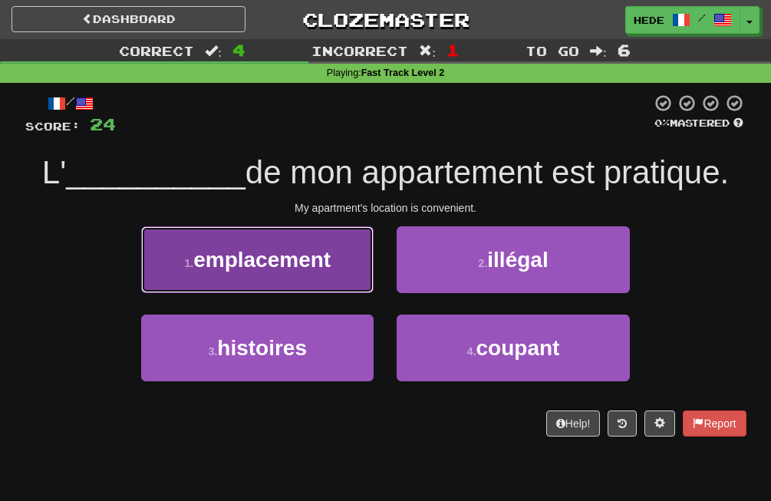
click at [314, 266] on span "emplacement" at bounding box center [261, 260] width 137 height 24
